Goal: Task Accomplishment & Management: Manage account settings

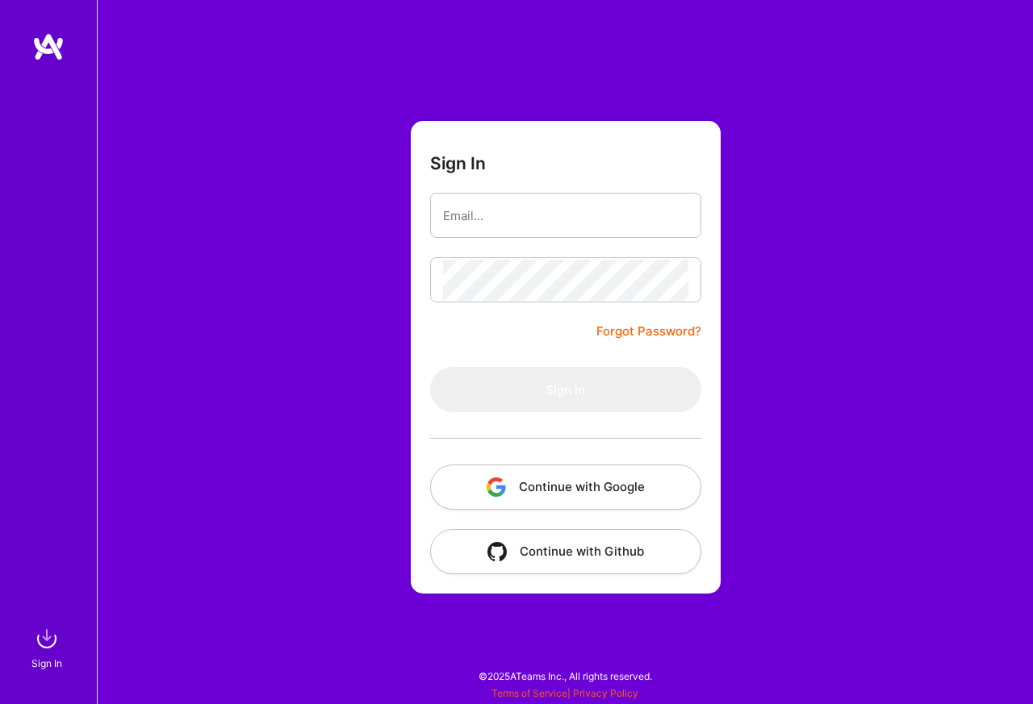
click at [544, 494] on button "Continue with Google" at bounding box center [565, 487] width 271 height 45
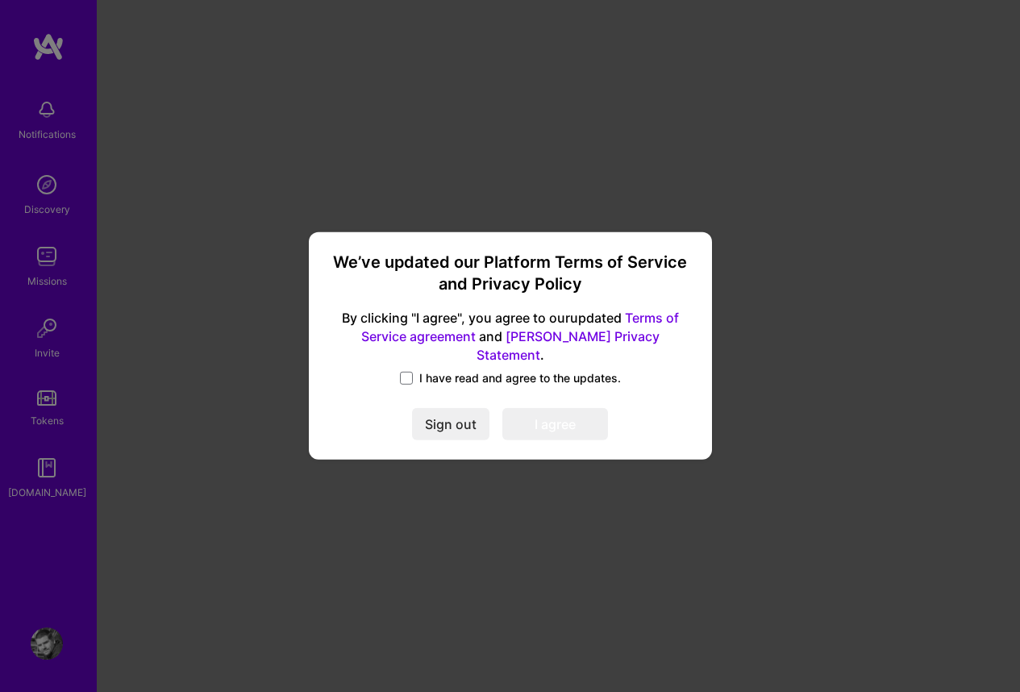
click at [408, 372] on span at bounding box center [406, 378] width 13 height 13
click at [0, 0] on input "I have read and agree to the updates." at bounding box center [0, 0] width 0 height 0
click at [535, 415] on button "I agree" at bounding box center [556, 425] width 106 height 32
